Goal: Information Seeking & Learning: Learn about a topic

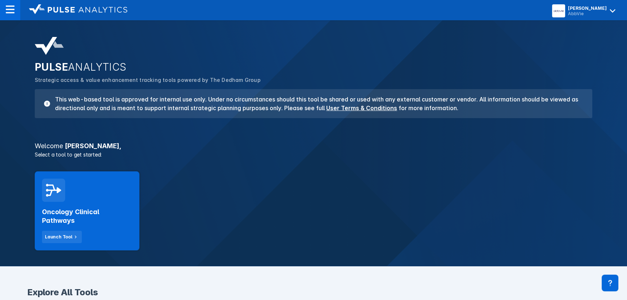
scroll to position [66, 0]
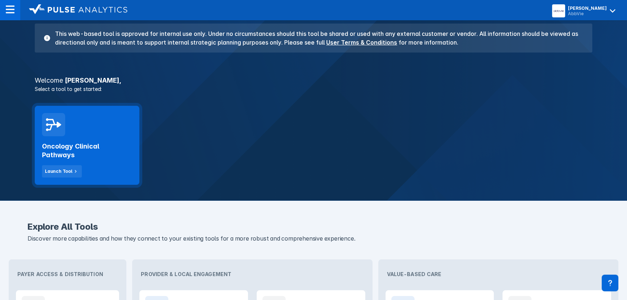
click at [79, 127] on div "Oncology Clinical Pathways Launch Tool" at bounding box center [87, 145] width 105 height 79
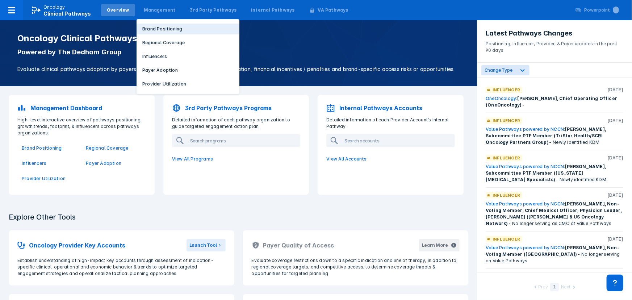
click at [155, 32] on button "Brand Positioning" at bounding box center [187, 29] width 103 height 11
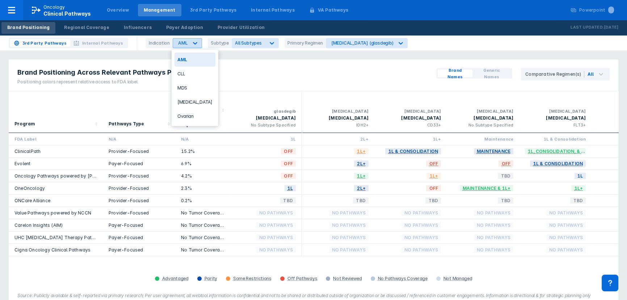
click at [195, 43] on icon at bounding box center [194, 42] width 7 height 7
click at [185, 103] on div "[MEDICAL_DATA]" at bounding box center [194, 102] width 41 height 14
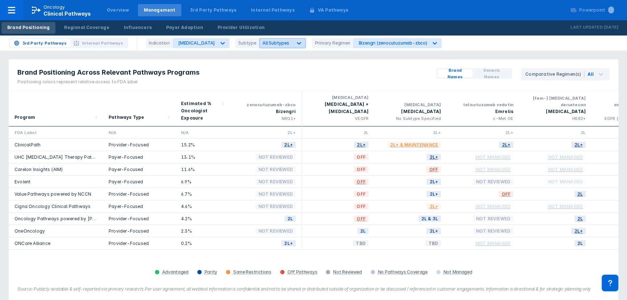
click at [262, 45] on span "All Subtypes" at bounding box center [275, 42] width 27 height 5
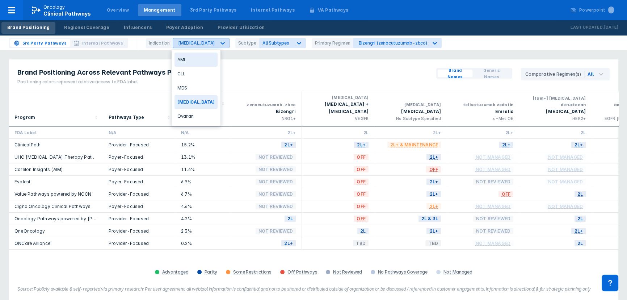
click at [220, 43] on icon at bounding box center [222, 43] width 4 height 3
click at [431, 45] on icon at bounding box center [434, 42] width 7 height 7
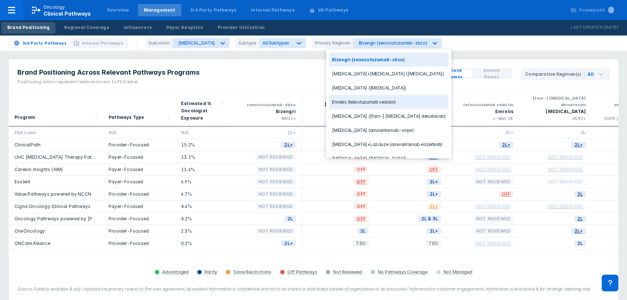
click at [357, 105] on div "Emrelis (telisotuzumab vedotin)" at bounding box center [388, 102] width 119 height 14
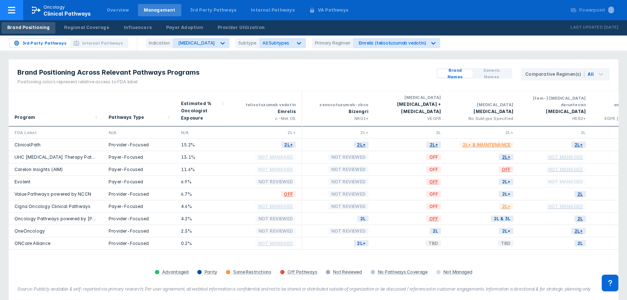
click at [66, 6] on div "Oncology Clinical Pathways" at bounding box center [66, 10] width 47 height 13
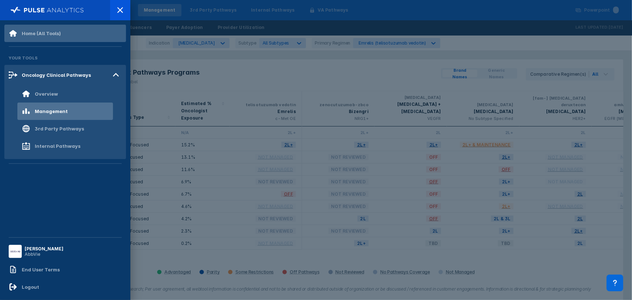
click at [54, 37] on div "Home (All Tools)" at bounding box center [35, 33] width 52 height 9
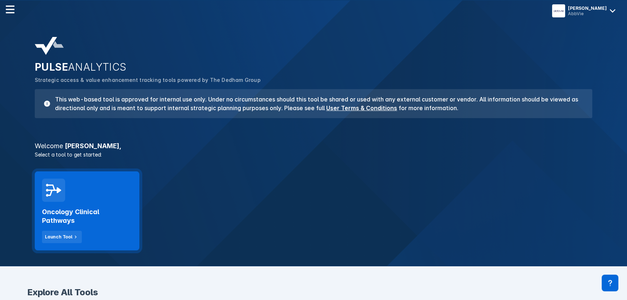
click at [94, 196] on div "Oncology Clinical Pathways Launch Tool" at bounding box center [87, 210] width 105 height 79
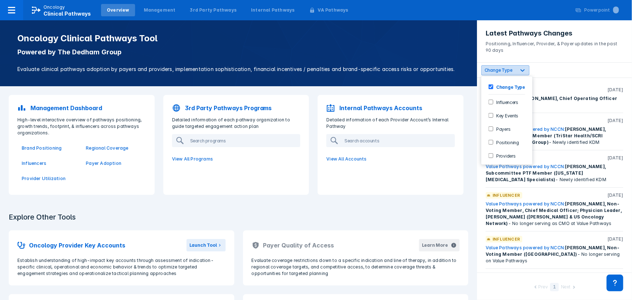
click at [508, 72] on span "Change Type" at bounding box center [498, 69] width 28 height 5
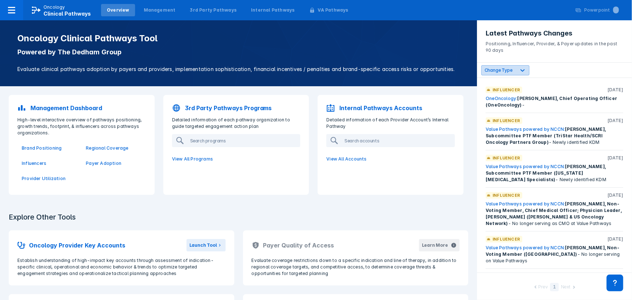
click at [508, 72] on span "Change Type" at bounding box center [498, 69] width 28 height 5
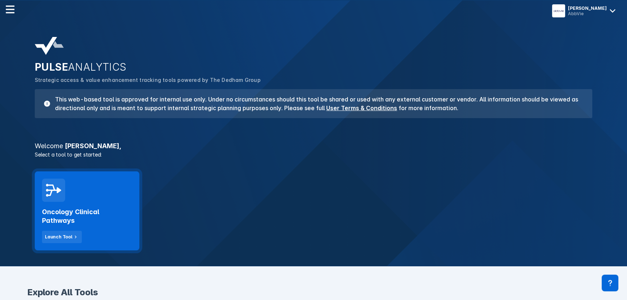
click at [96, 214] on h2 "Oncology Clinical Pathways" at bounding box center [87, 215] width 90 height 17
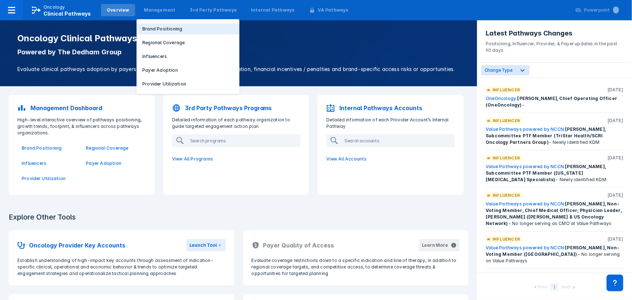
click at [162, 31] on p "Brand Positioning" at bounding box center [162, 29] width 40 height 7
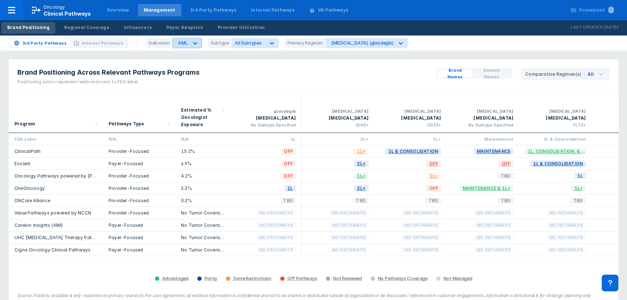
click at [185, 41] on div "AML" at bounding box center [182, 42] width 9 height 5
click at [187, 105] on div "[MEDICAL_DATA]" at bounding box center [194, 102] width 41 height 14
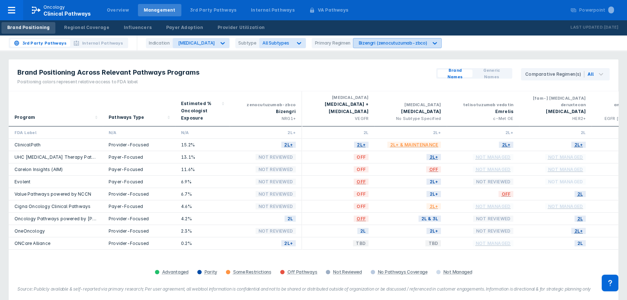
click at [365, 43] on div "Bizengri (zenocutuzumab-zbco)" at bounding box center [392, 42] width 68 height 5
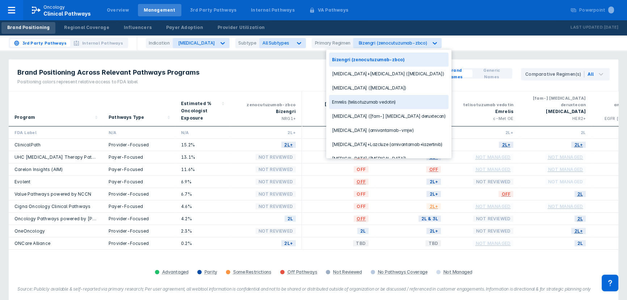
click at [356, 105] on div "Emrelis (telisotuzumab vedotin)" at bounding box center [388, 102] width 119 height 14
